Goal: Task Accomplishment & Management: Use online tool/utility

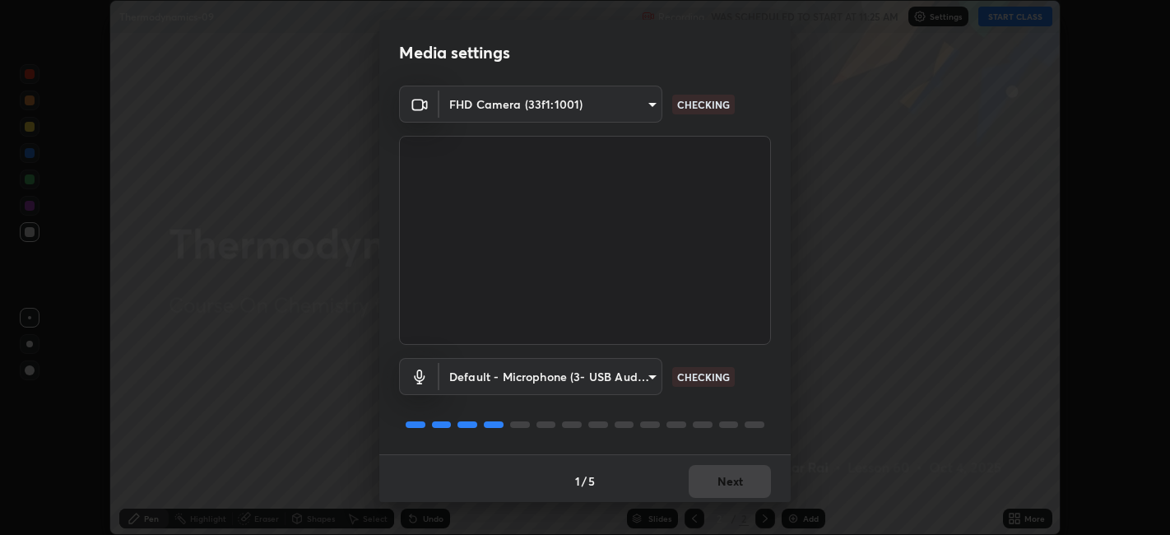
scroll to position [4, 0]
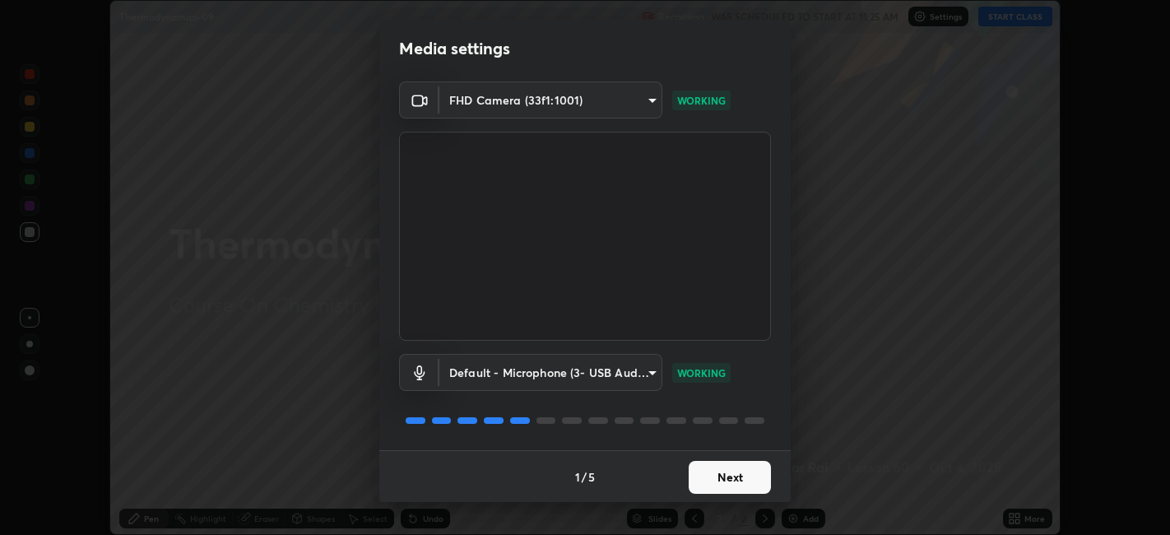
click at [724, 484] on button "Next" at bounding box center [730, 477] width 82 height 33
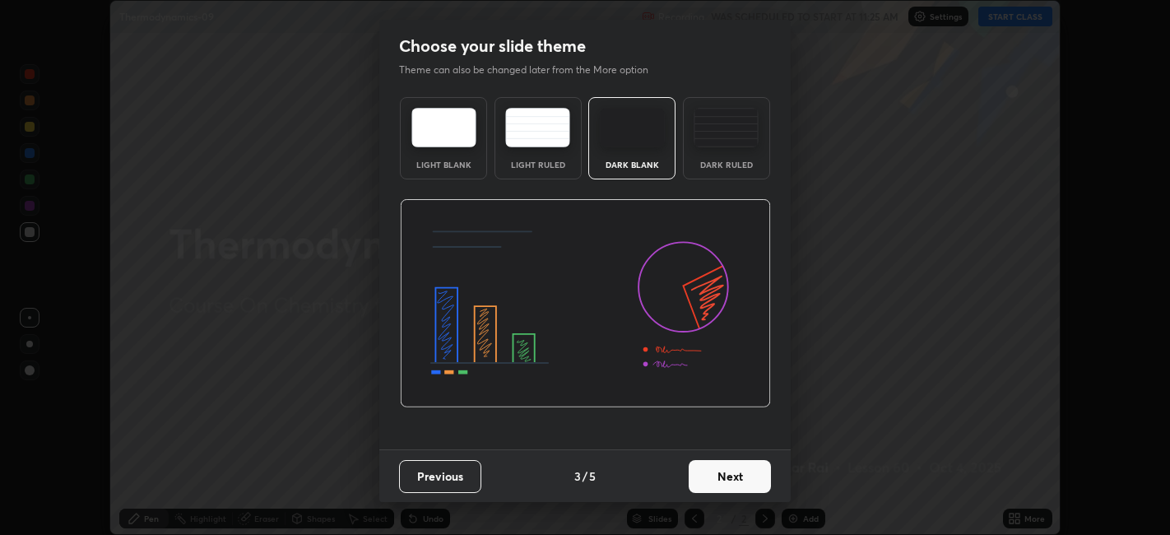
click at [726, 477] on button "Next" at bounding box center [730, 476] width 82 height 33
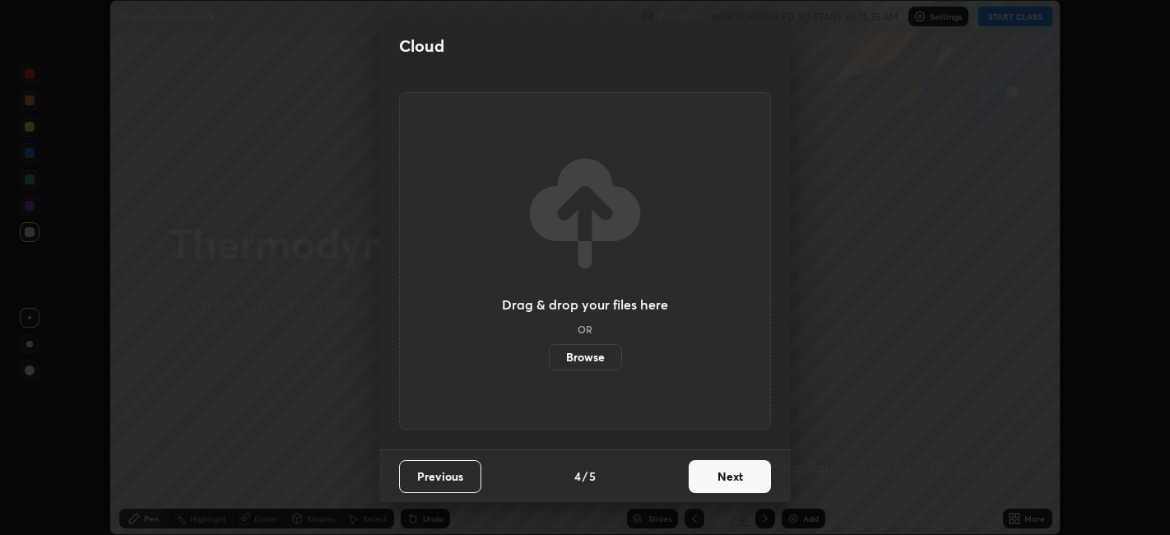
click at [726, 478] on button "Next" at bounding box center [730, 476] width 82 height 33
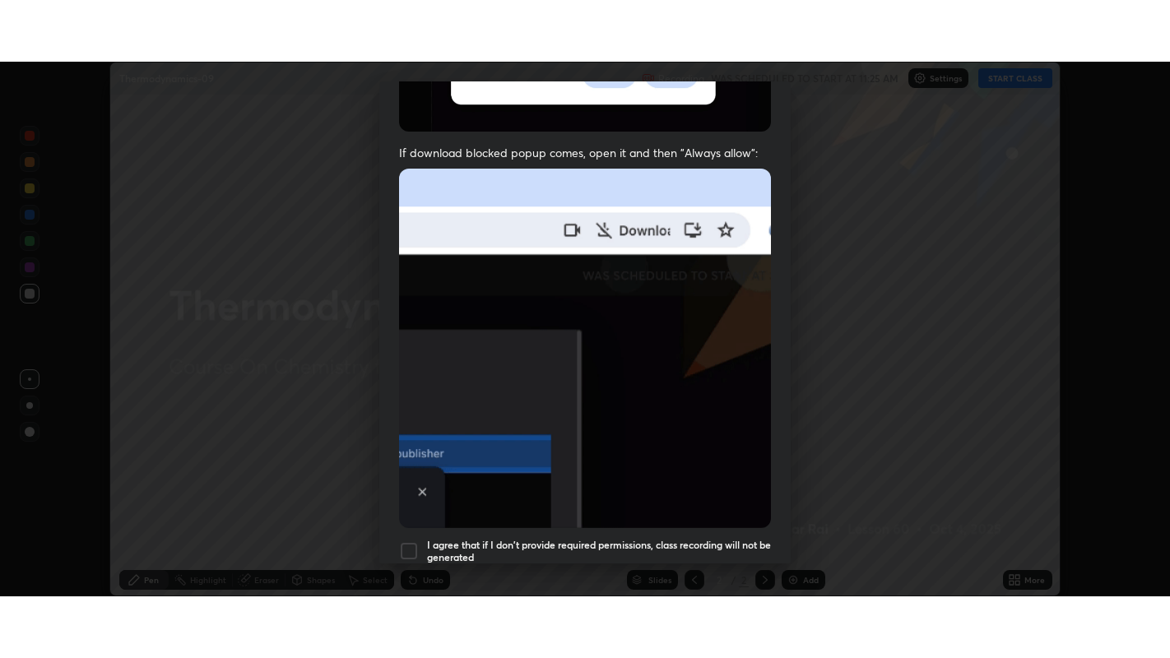
scroll to position [340, 0]
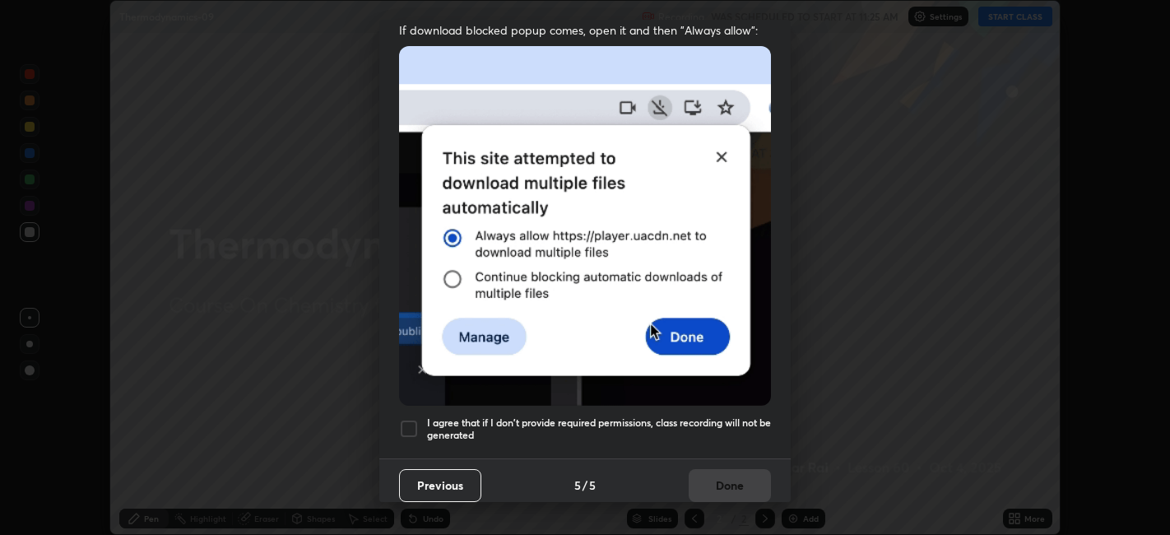
click at [412, 419] on div at bounding box center [409, 429] width 20 height 20
click at [722, 475] on button "Done" at bounding box center [730, 485] width 82 height 33
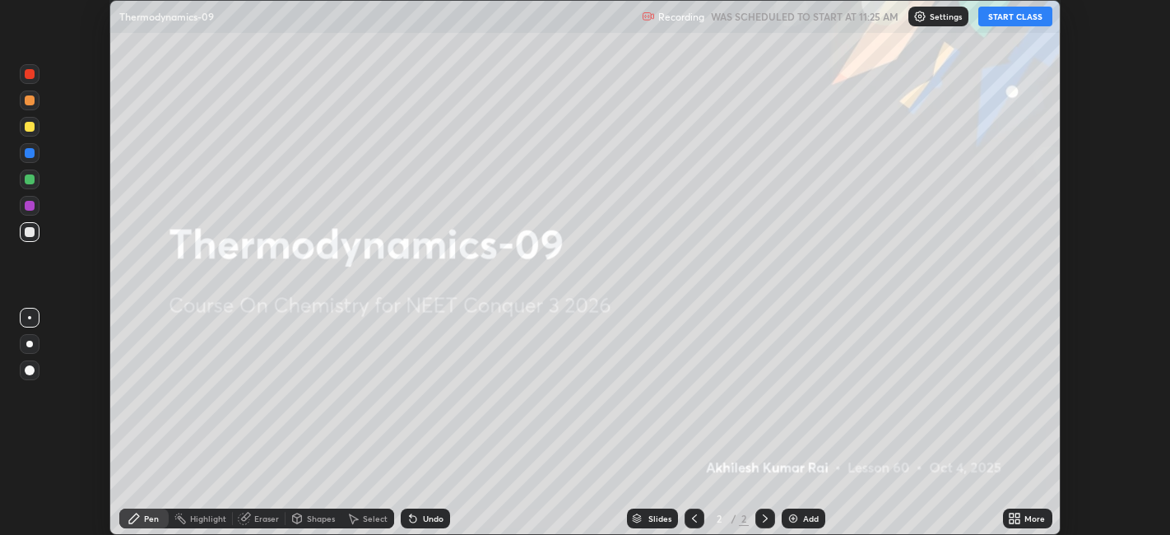
click at [1006, 17] on button "START CLASS" at bounding box center [1015, 17] width 74 height 20
click at [1032, 517] on div "More" at bounding box center [1034, 518] width 21 height 8
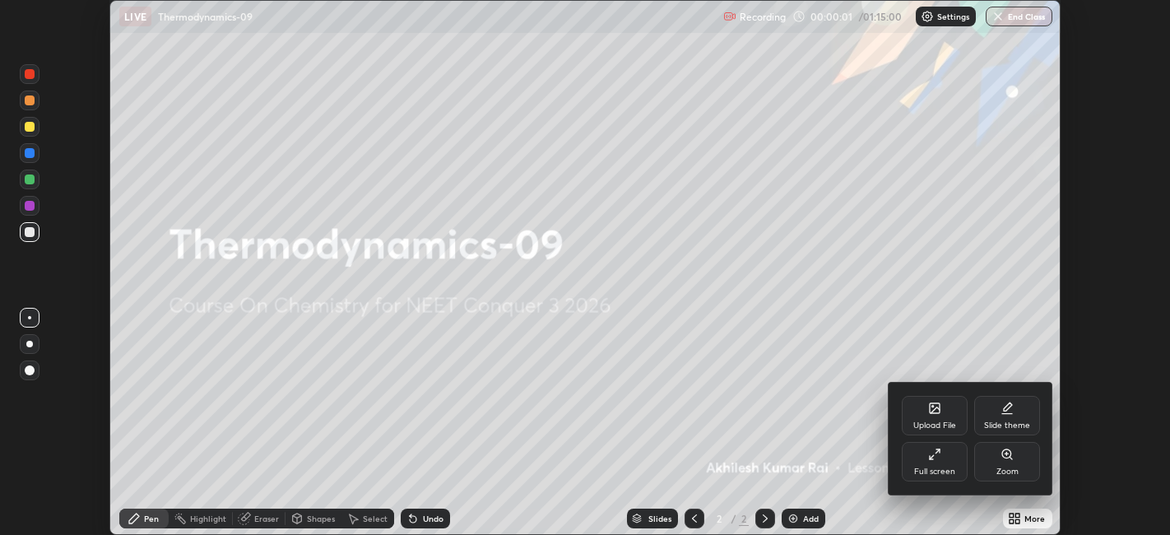
click at [948, 471] on div "Full screen" at bounding box center [934, 471] width 41 height 8
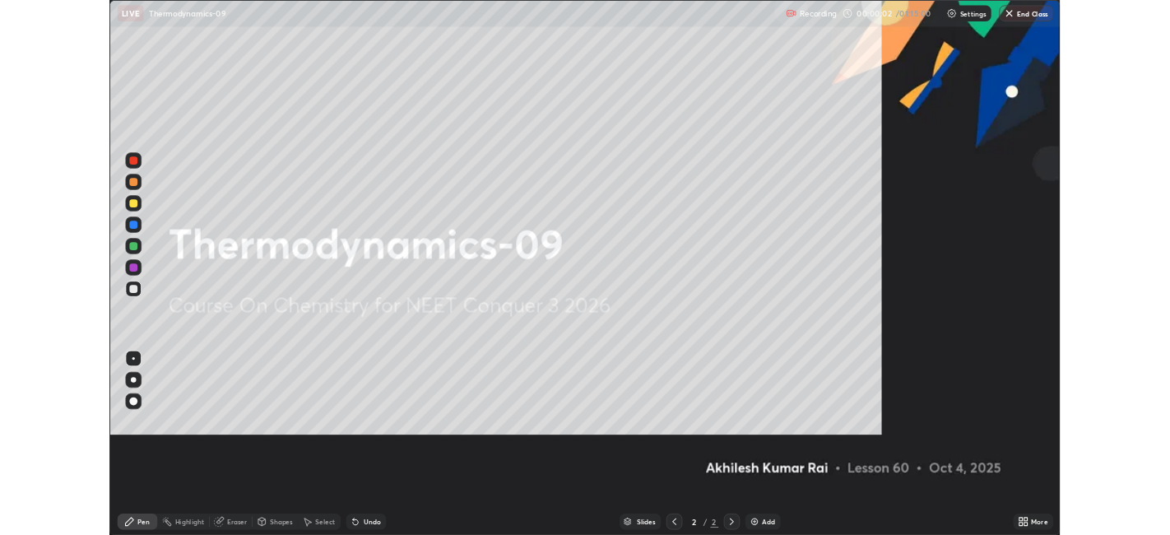
scroll to position [658, 1170]
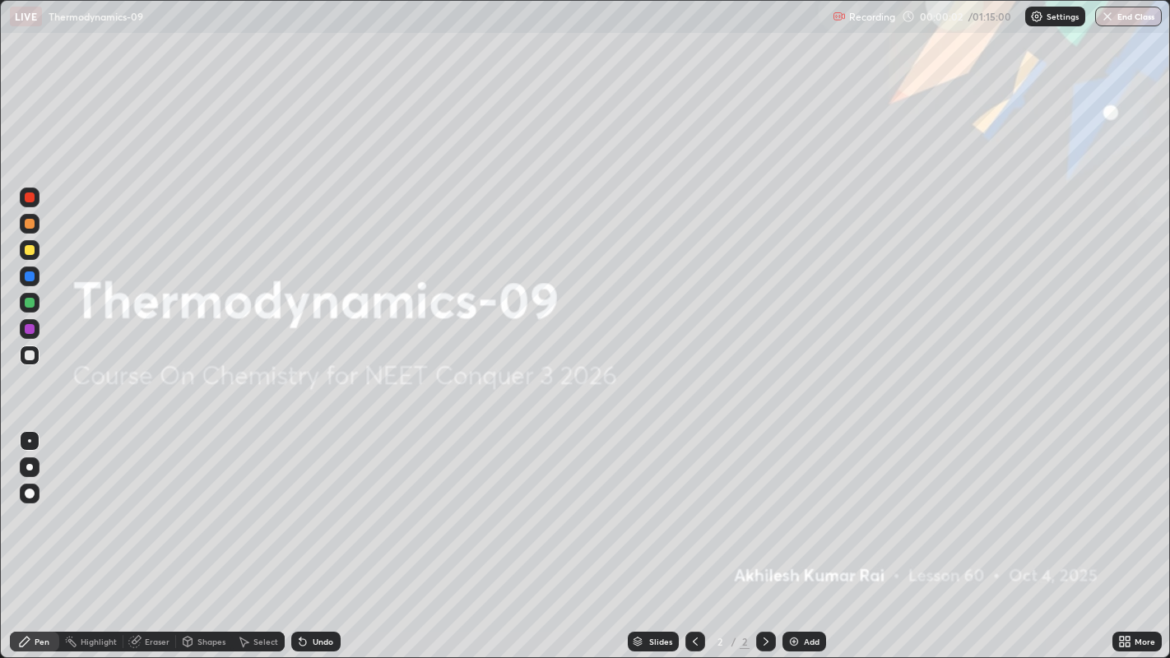
click at [814, 534] on div "Add" at bounding box center [812, 642] width 16 height 8
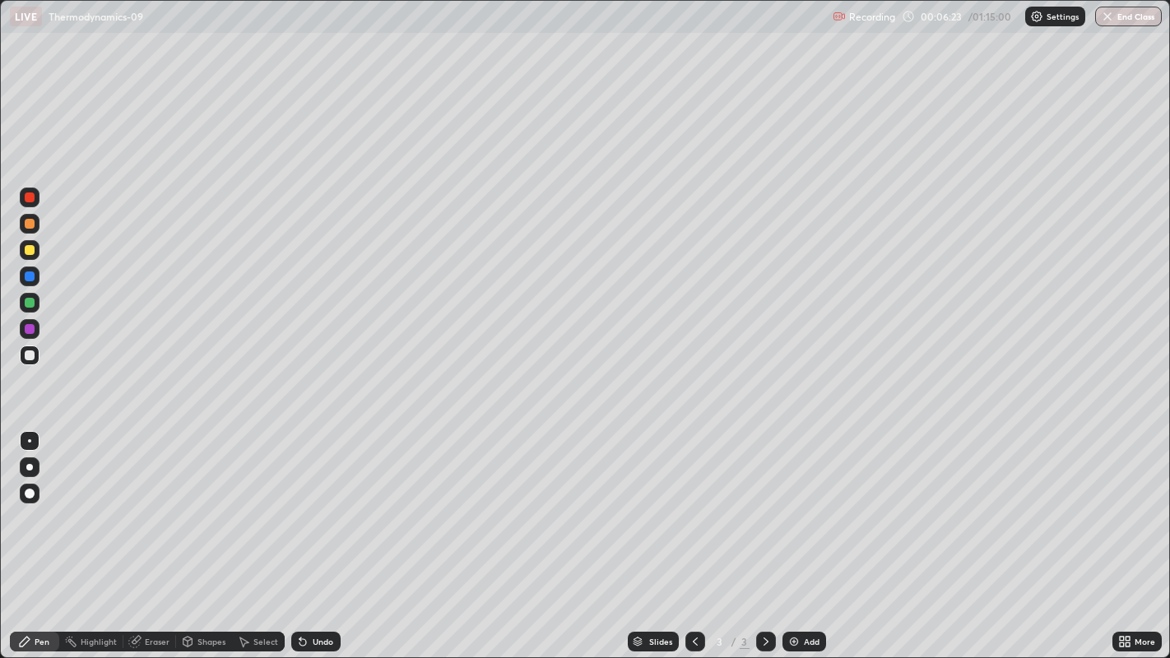
click at [33, 252] on div at bounding box center [30, 250] width 10 height 10
click at [796, 534] on img at bounding box center [793, 641] width 13 height 13
click at [32, 357] on div at bounding box center [30, 355] width 10 height 10
click at [152, 534] on div "Eraser" at bounding box center [157, 642] width 25 height 8
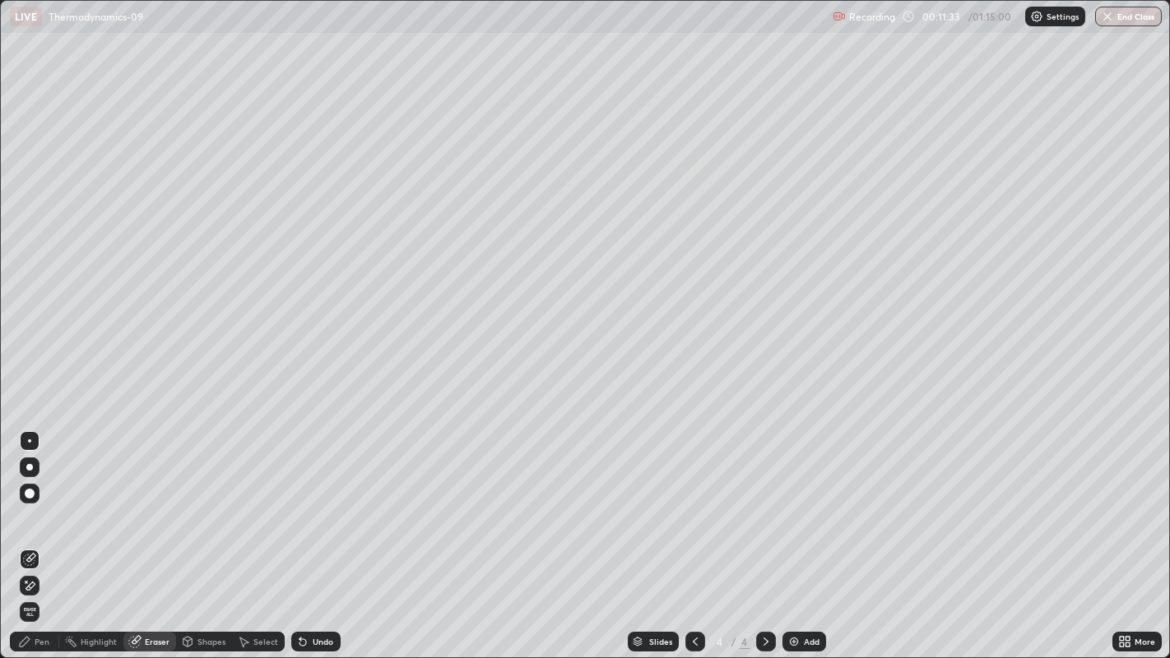
click at [39, 534] on div "Pen" at bounding box center [42, 642] width 15 height 8
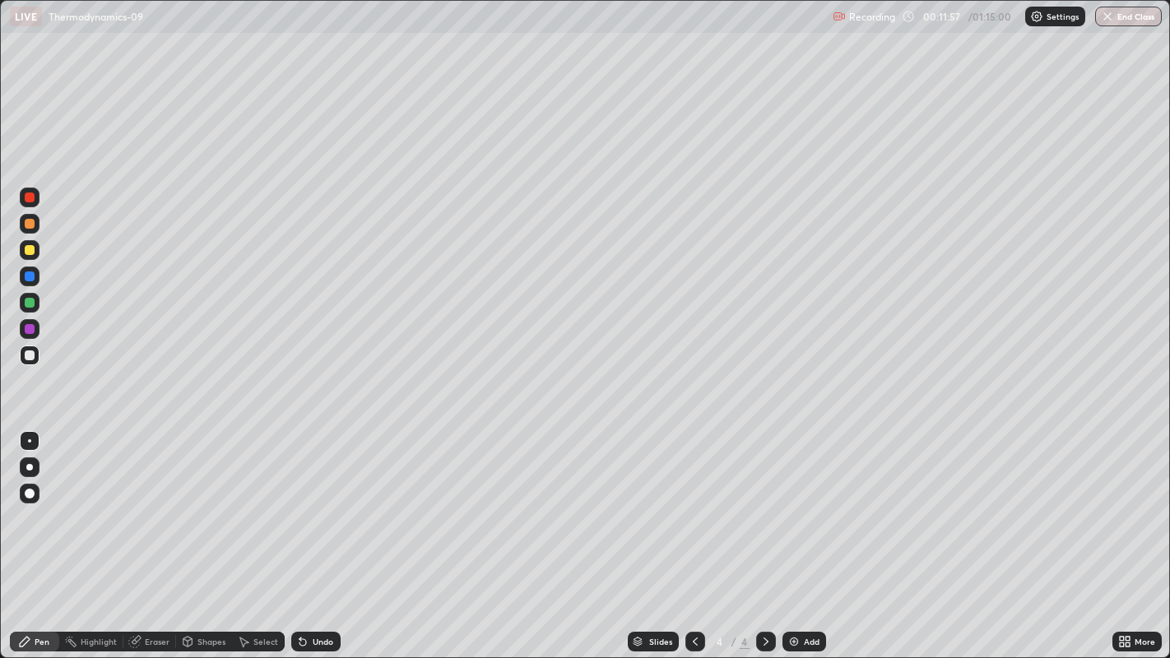
click at [157, 534] on div "Eraser" at bounding box center [157, 642] width 25 height 8
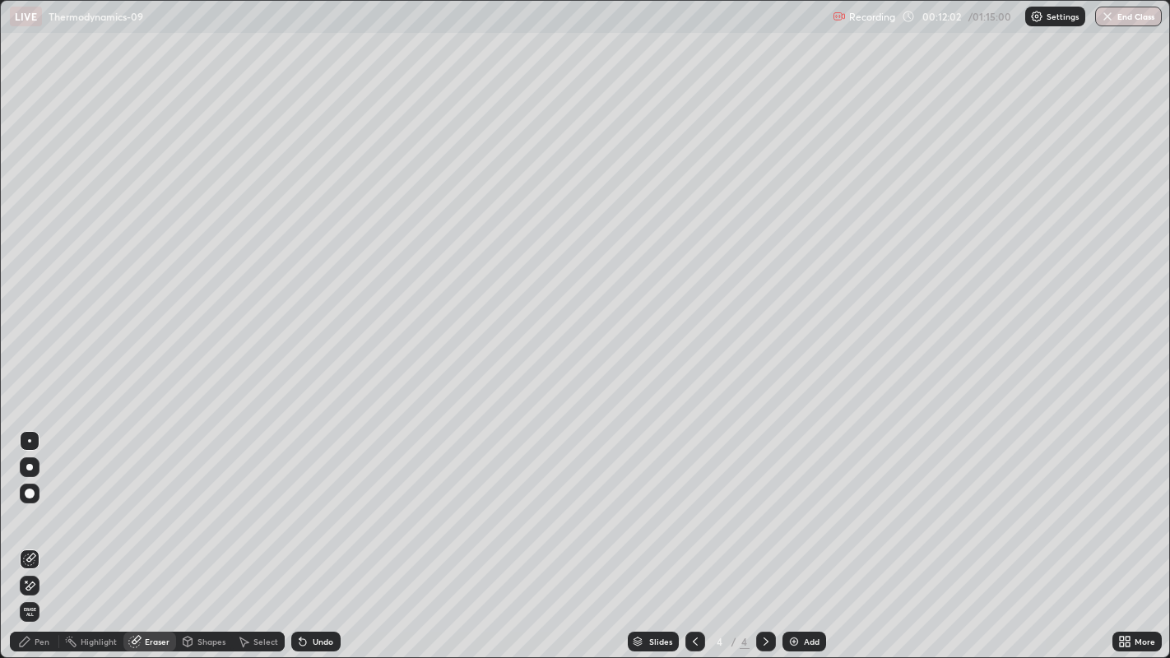
click at [40, 534] on div "Pen" at bounding box center [42, 642] width 15 height 8
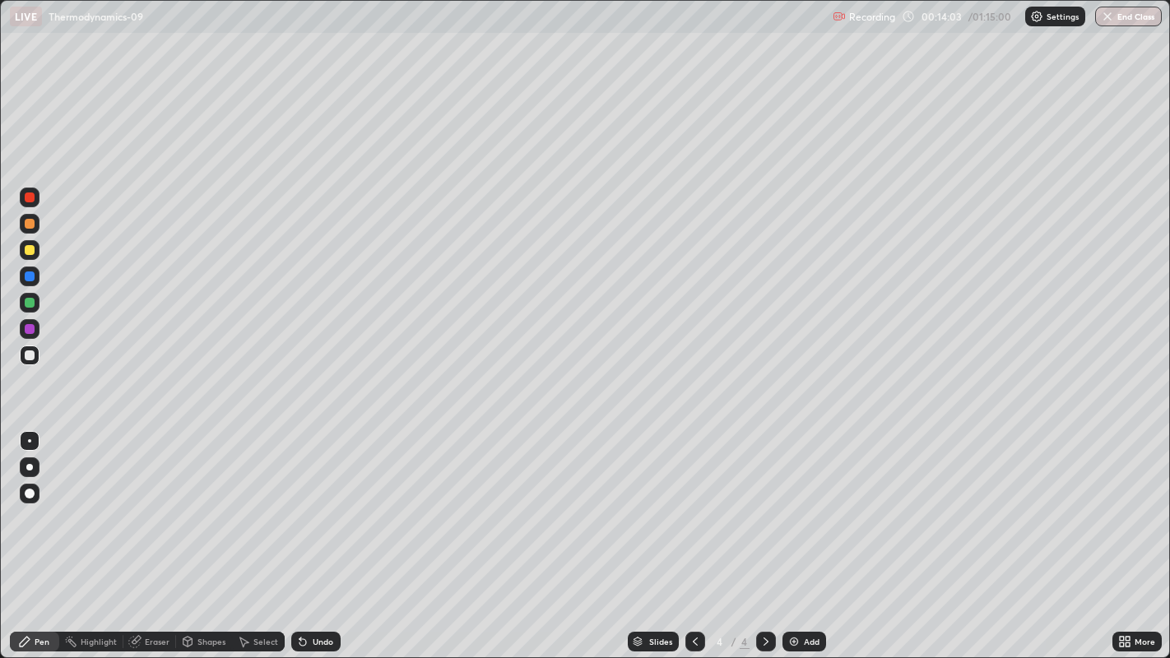
click at [38, 248] on div at bounding box center [30, 250] width 20 height 20
click at [34, 250] on div at bounding box center [30, 250] width 10 height 10
click at [796, 534] on img at bounding box center [793, 641] width 13 height 13
click at [39, 357] on div at bounding box center [30, 356] width 20 height 20
click at [815, 534] on div "Add" at bounding box center [812, 642] width 16 height 8
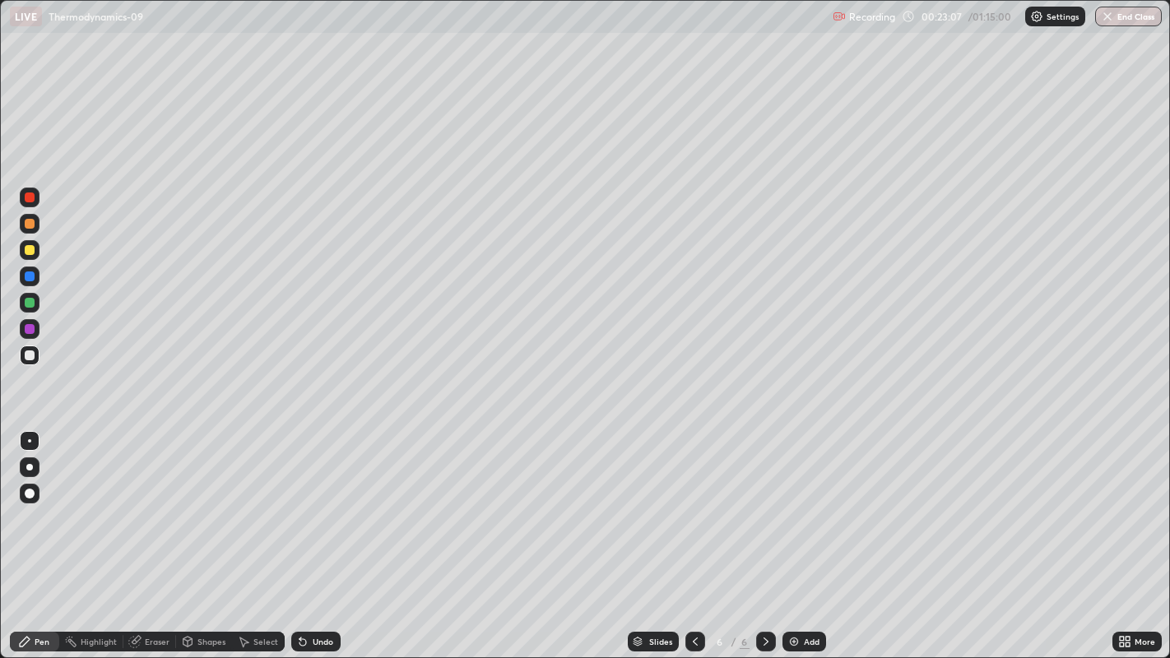
click at [29, 258] on div at bounding box center [30, 250] width 20 height 20
click at [29, 354] on div at bounding box center [30, 355] width 10 height 10
click at [30, 250] on div at bounding box center [30, 250] width 10 height 10
click at [146, 534] on div "Eraser" at bounding box center [157, 642] width 25 height 8
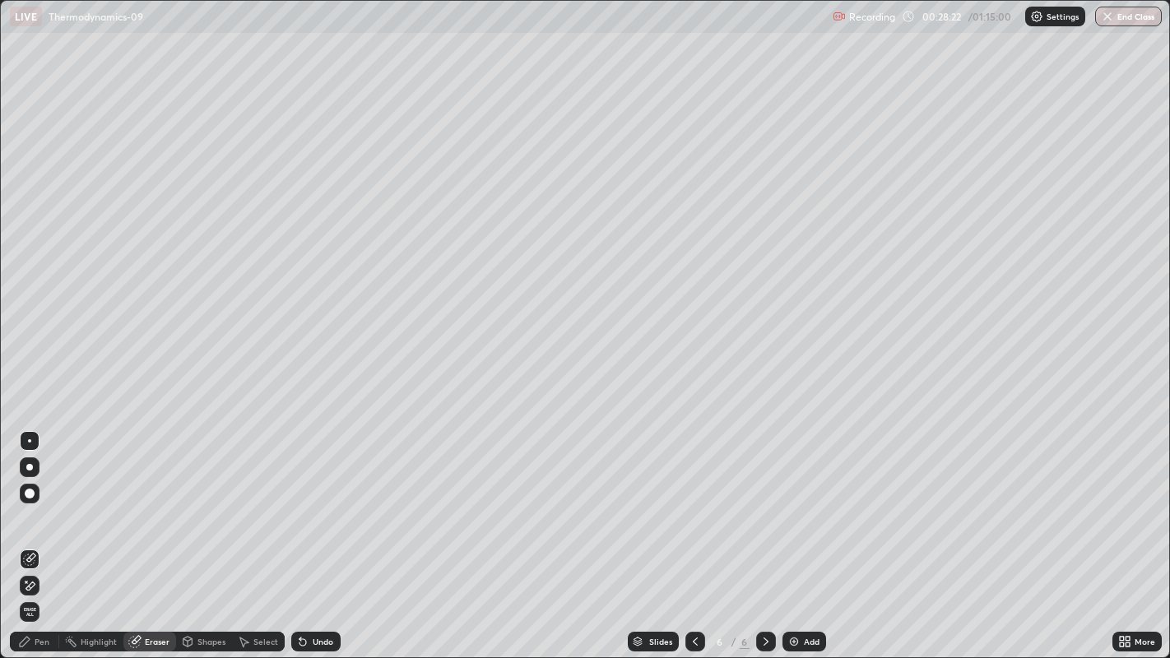
click at [35, 534] on div "Pen" at bounding box center [42, 642] width 15 height 8
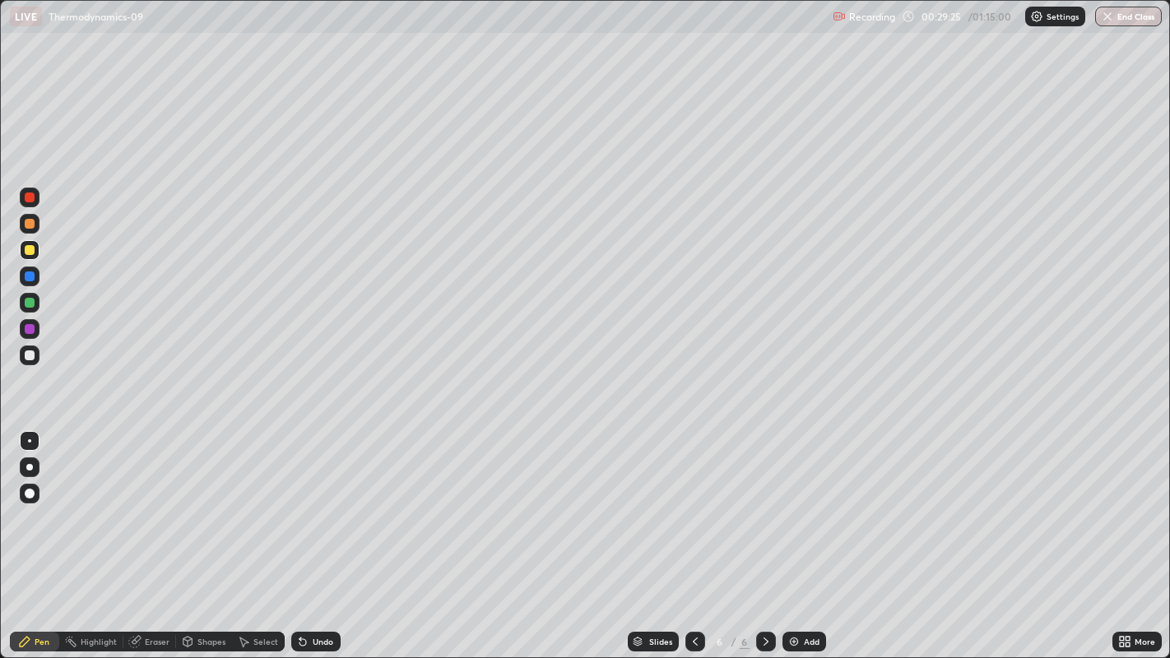
click at [29, 355] on div at bounding box center [30, 355] width 10 height 10
click at [805, 534] on div "Add" at bounding box center [804, 642] width 44 height 20
click at [30, 251] on div at bounding box center [30, 250] width 10 height 10
click at [30, 356] on div at bounding box center [30, 355] width 10 height 10
click at [798, 534] on img at bounding box center [793, 641] width 13 height 13
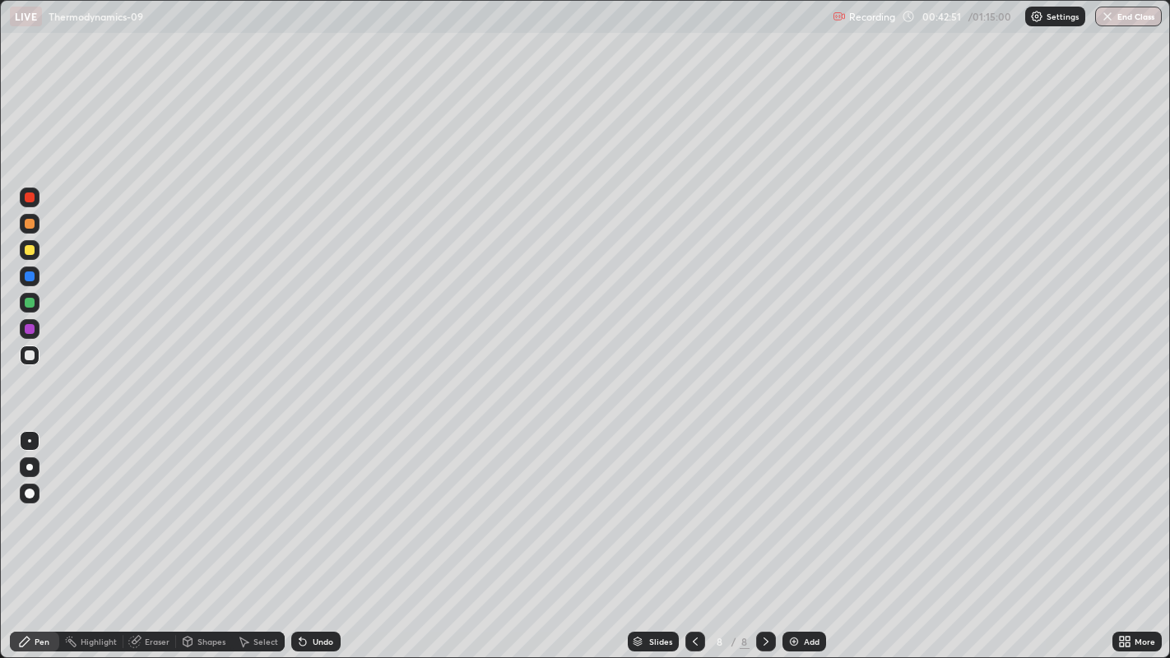
click at [30, 355] on div at bounding box center [30, 355] width 10 height 10
click at [28, 254] on div at bounding box center [30, 250] width 10 height 10
click at [30, 355] on div at bounding box center [30, 355] width 10 height 10
click at [785, 534] on div "Add" at bounding box center [804, 642] width 44 height 20
click at [30, 250] on div at bounding box center [30, 250] width 10 height 10
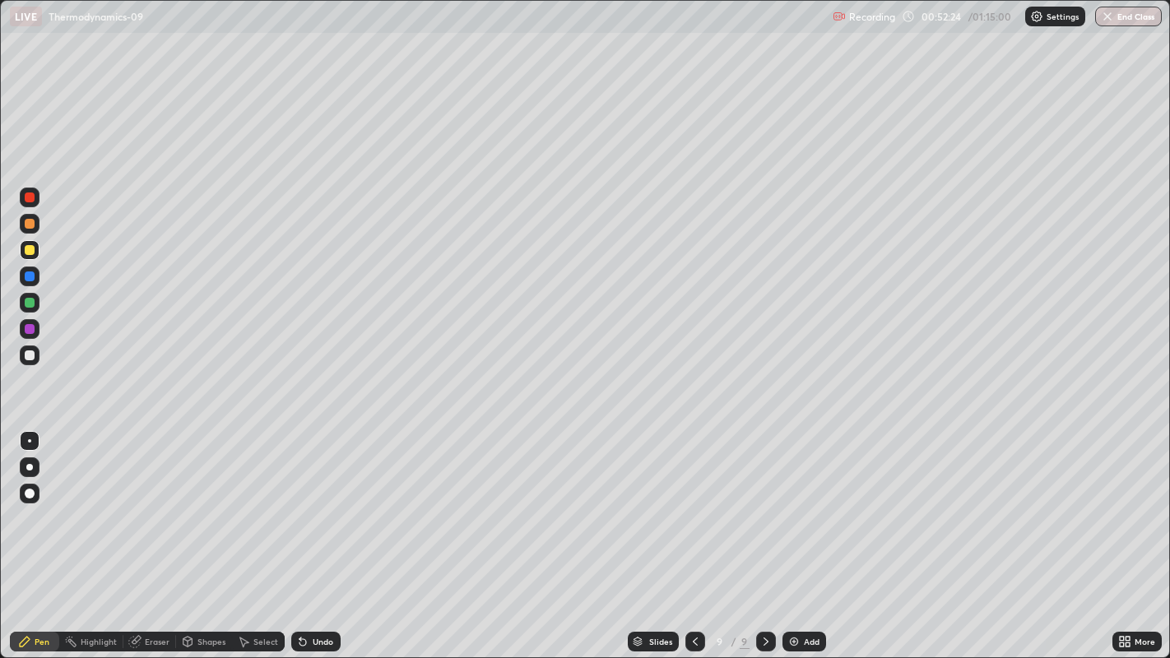
click at [30, 355] on div at bounding box center [30, 355] width 10 height 10
click at [35, 253] on div at bounding box center [30, 250] width 20 height 20
click at [31, 307] on div at bounding box center [30, 303] width 10 height 10
click at [31, 355] on div at bounding box center [30, 355] width 10 height 10
click at [804, 534] on div "Add" at bounding box center [812, 642] width 16 height 8
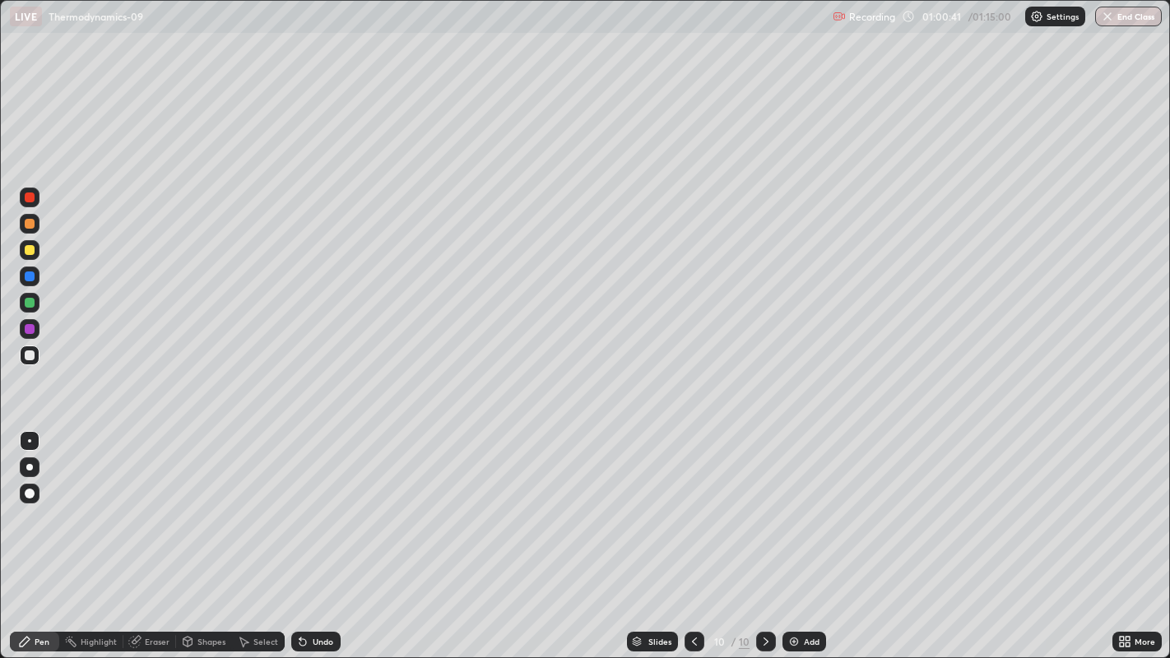
click at [38, 254] on div at bounding box center [30, 250] width 20 height 20
click at [25, 359] on div at bounding box center [30, 355] width 10 height 10
click at [822, 534] on div "Add" at bounding box center [804, 642] width 44 height 20
click at [30, 358] on div at bounding box center [30, 355] width 10 height 10
click at [1123, 22] on button "End Class" at bounding box center [1129, 17] width 65 height 20
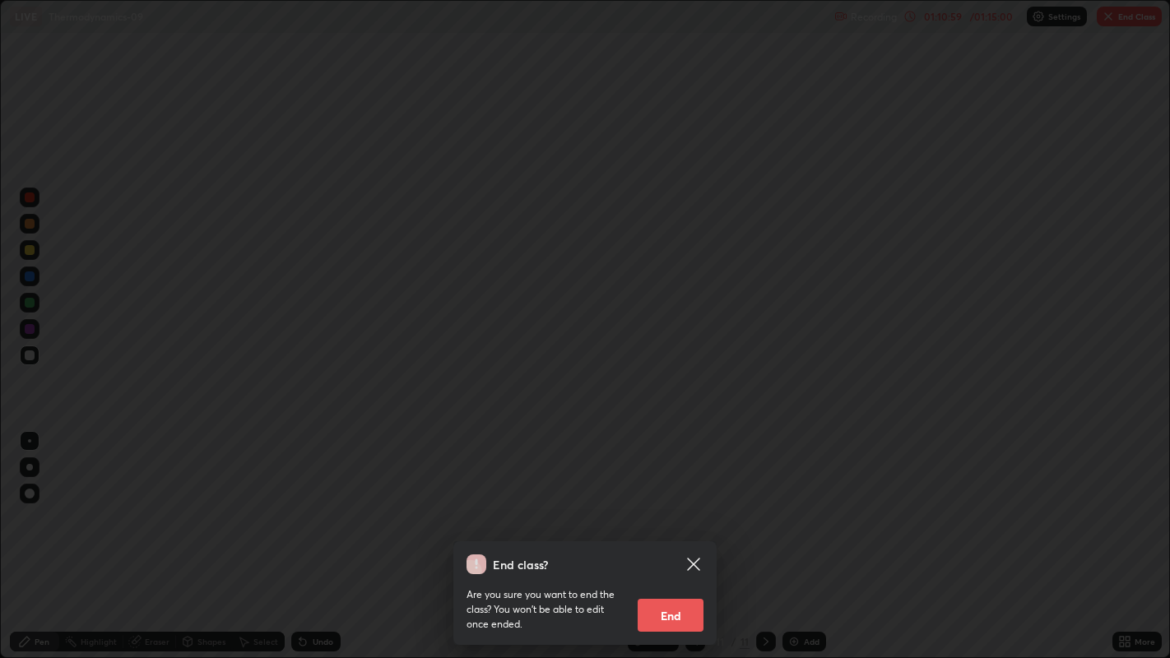
click at [673, 534] on button "End" at bounding box center [671, 615] width 66 height 33
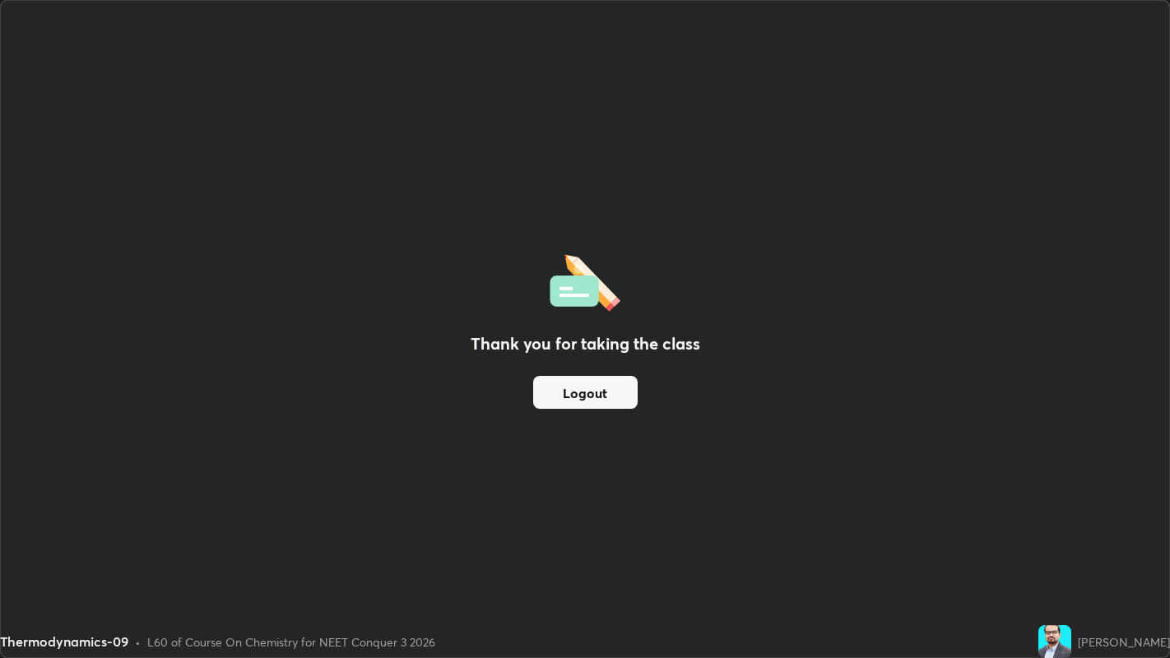
click at [608, 393] on button "Logout" at bounding box center [585, 392] width 104 height 33
click at [553, 397] on button "Logout" at bounding box center [585, 392] width 104 height 33
click at [550, 397] on button "Logout" at bounding box center [585, 392] width 104 height 33
click at [553, 407] on button "Logout" at bounding box center [585, 392] width 104 height 33
click at [553, 403] on button "Logout" at bounding box center [585, 392] width 104 height 33
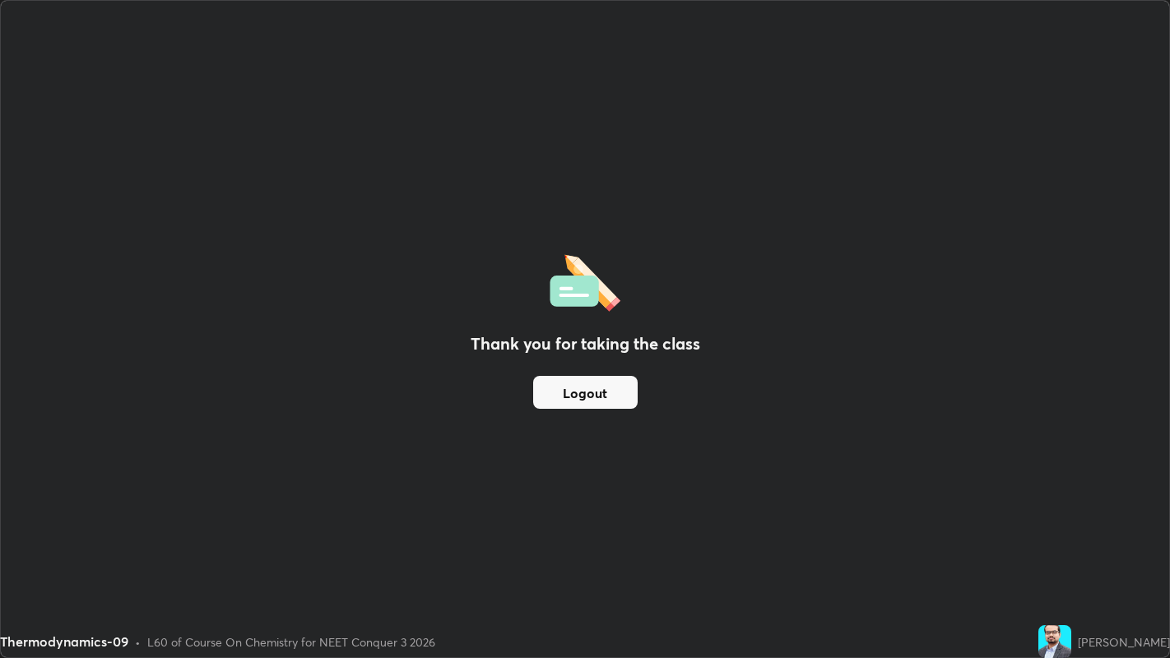
click at [555, 399] on button "Logout" at bounding box center [585, 392] width 104 height 33
click at [956, 457] on div "Thank you for taking the class Logout" at bounding box center [585, 329] width 1168 height 656
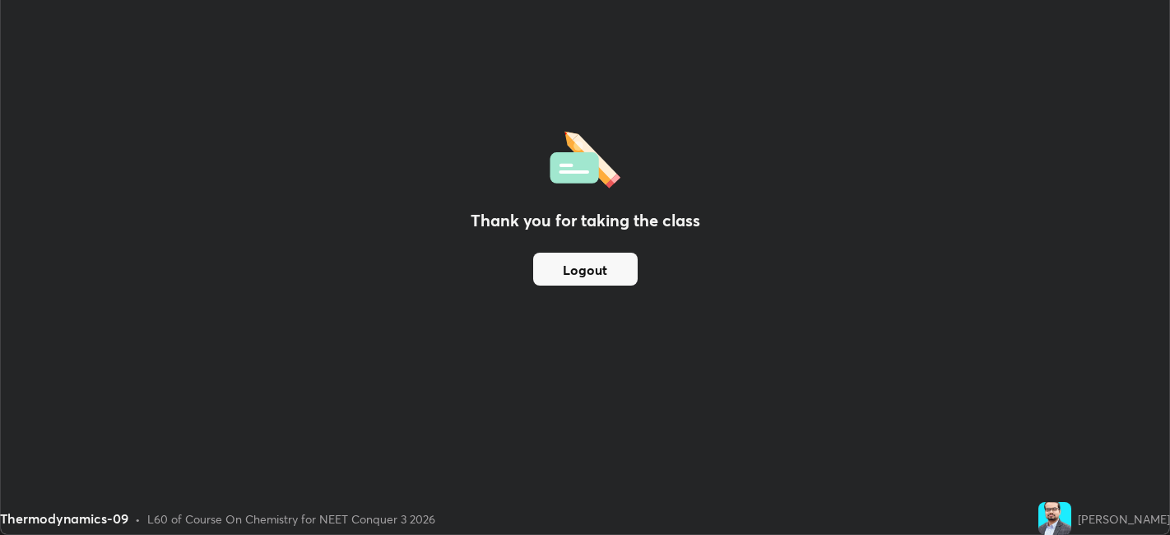
scroll to position [81733, 81097]
